Goal: Check status: Check status

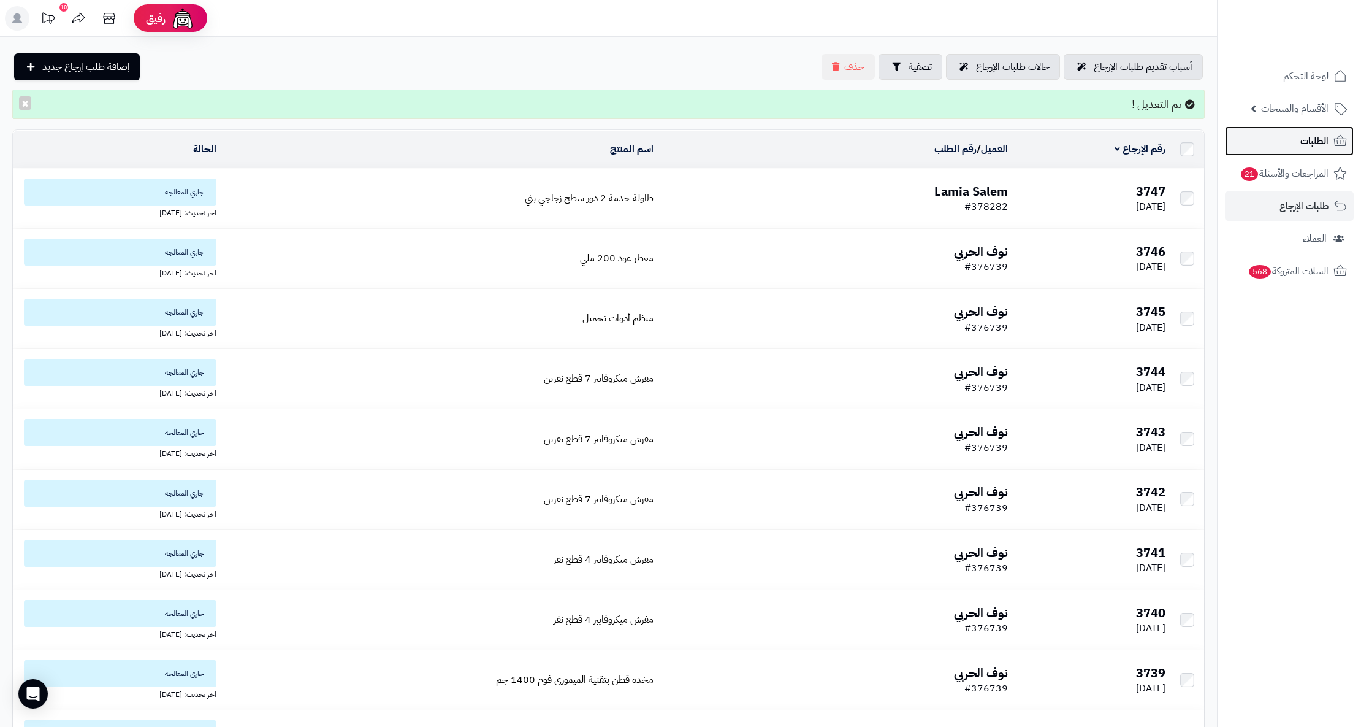
click at [1305, 139] on span "الطلبات" at bounding box center [1315, 140] width 28 height 17
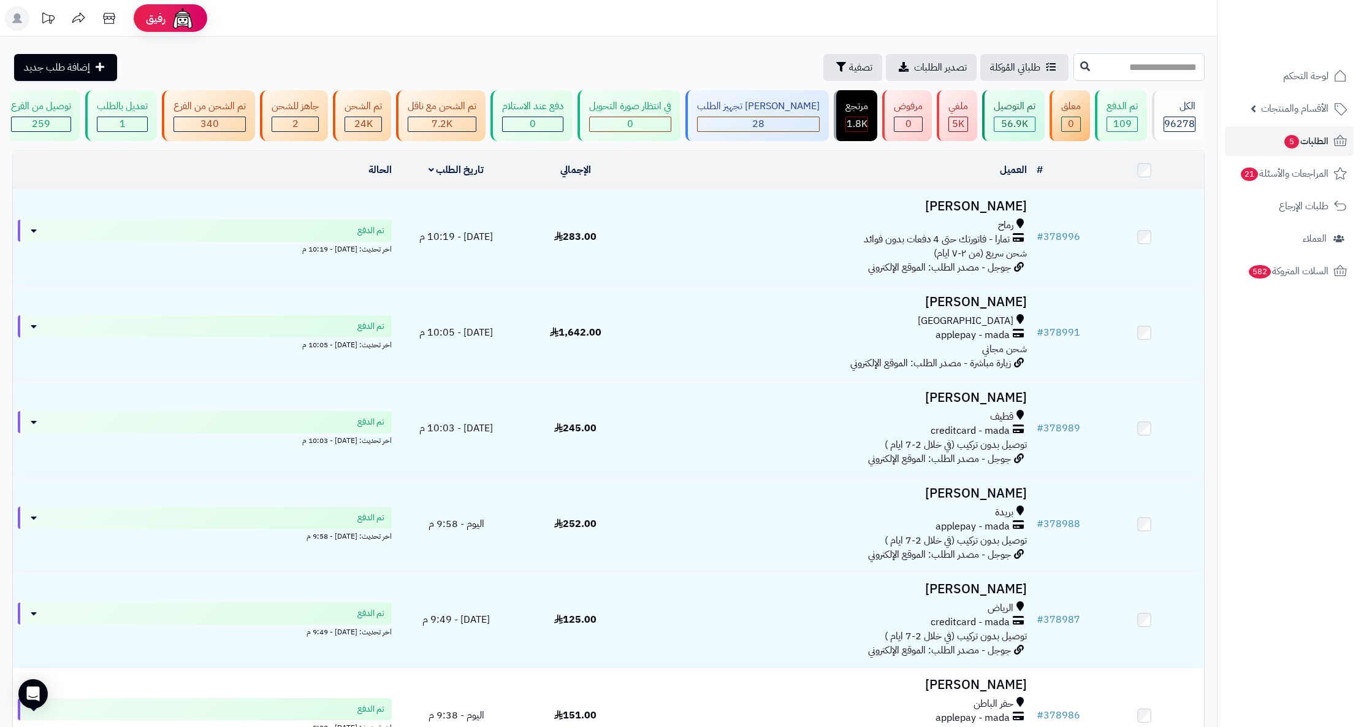
click at [1122, 69] on input "text" at bounding box center [1139, 67] width 131 height 28
paste input "******"
type input "******"
